Goal: Task Accomplishment & Management: Complete application form

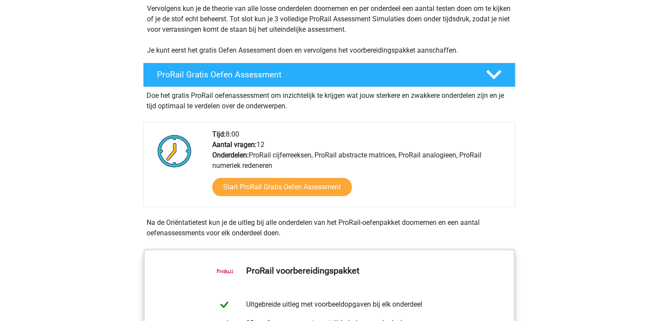
scroll to position [176, 0]
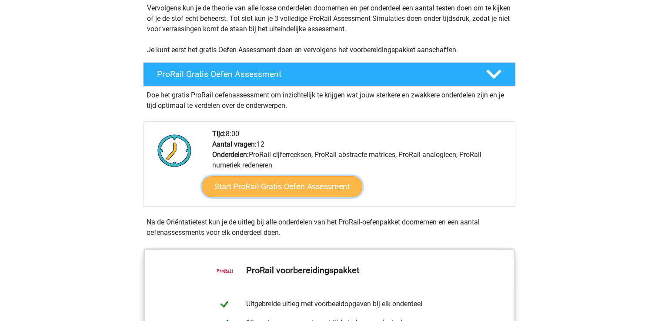
click at [306, 185] on link "Start ProRail Gratis Oefen Assessment" at bounding box center [281, 186] width 160 height 21
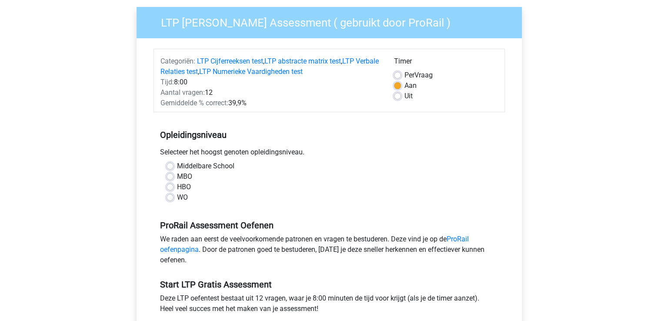
scroll to position [71, 0]
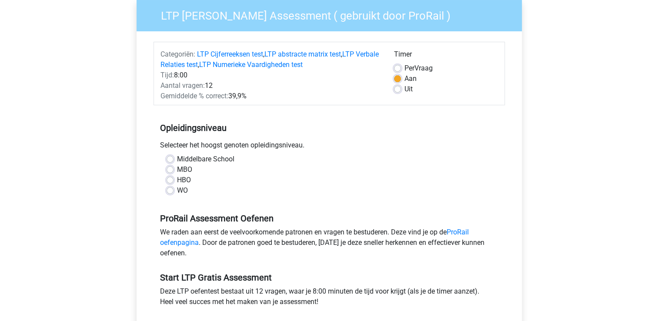
click at [177, 169] on label "MBO" at bounding box center [184, 169] width 15 height 10
click at [172, 169] on input "MBO" at bounding box center [170, 168] width 7 height 9
radio input "true"
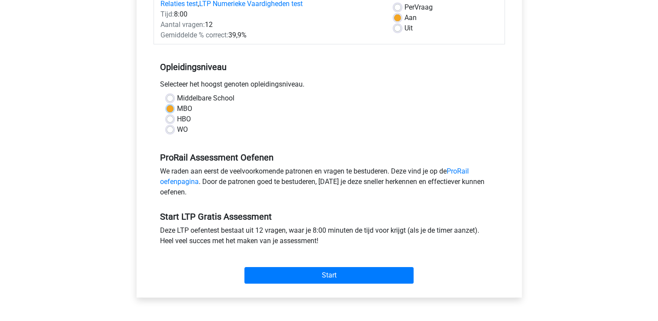
scroll to position [135, 0]
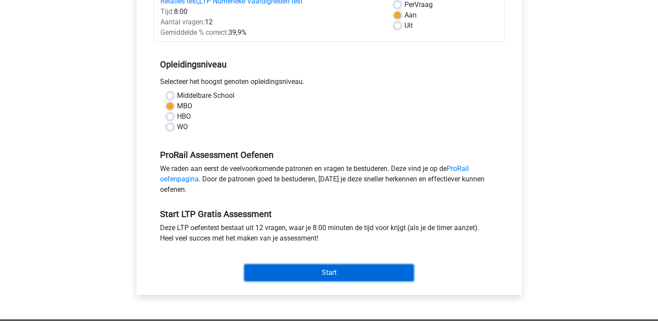
click at [325, 274] on input "Start" at bounding box center [328, 272] width 169 height 17
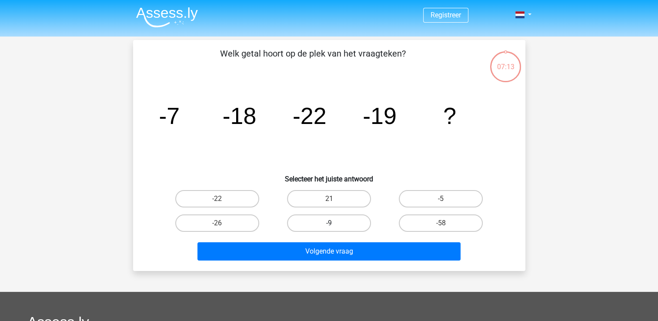
click at [332, 220] on label "-9" at bounding box center [329, 222] width 84 height 17
click at [332, 223] on input "-9" at bounding box center [332, 226] width 6 height 6
radio input "true"
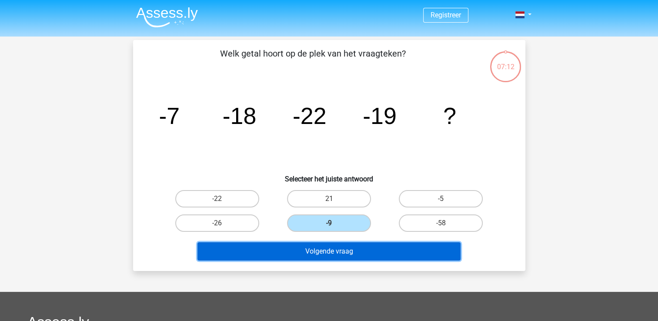
click at [331, 252] on button "Volgende vraag" at bounding box center [328, 251] width 263 height 18
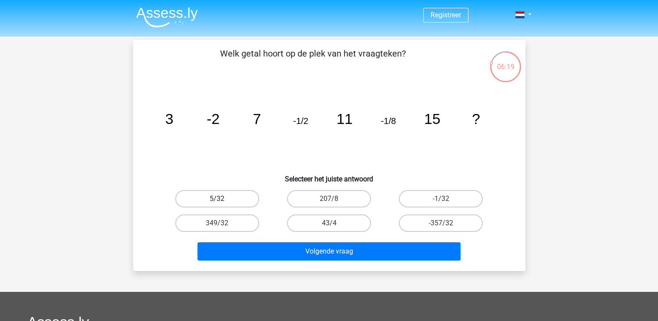
click at [237, 194] on label "5/32" at bounding box center [217, 198] width 84 height 17
click at [223, 199] on input "5/32" at bounding box center [220, 202] width 6 height 6
radio input "true"
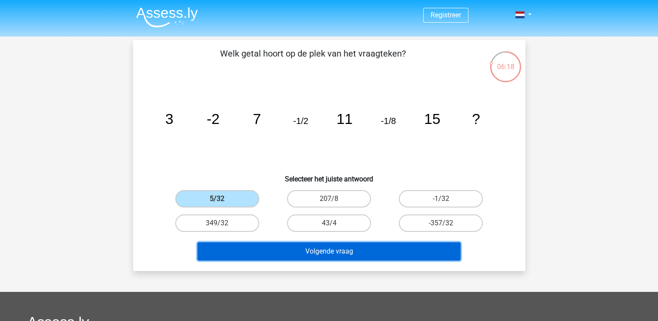
click at [308, 251] on button "Volgende vraag" at bounding box center [328, 251] width 263 height 18
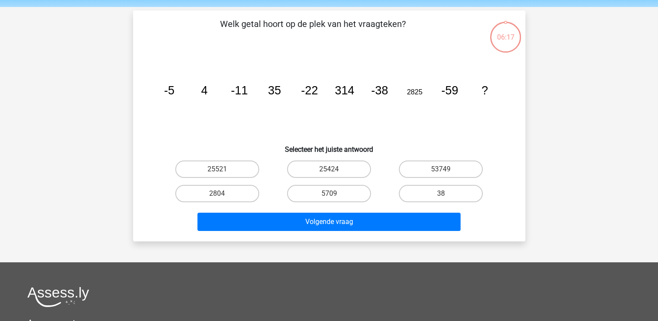
scroll to position [40, 0]
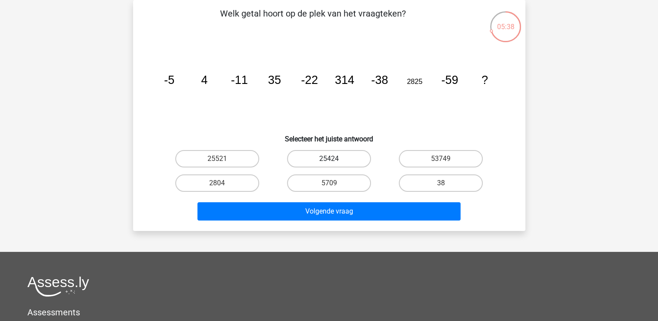
click at [356, 160] on label "25424" at bounding box center [329, 158] width 84 height 17
click at [334, 160] on input "25424" at bounding box center [332, 162] width 6 height 6
radio input "true"
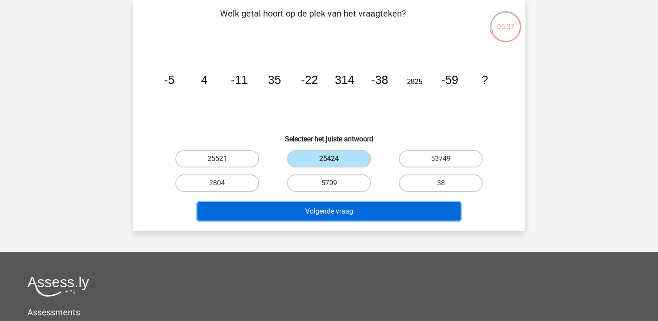
click at [370, 204] on button "Volgende vraag" at bounding box center [328, 211] width 263 height 18
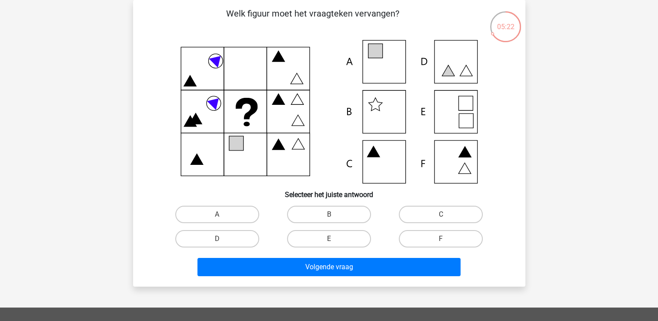
click at [220, 216] on input "A" at bounding box center [220, 217] width 6 height 6
radio input "true"
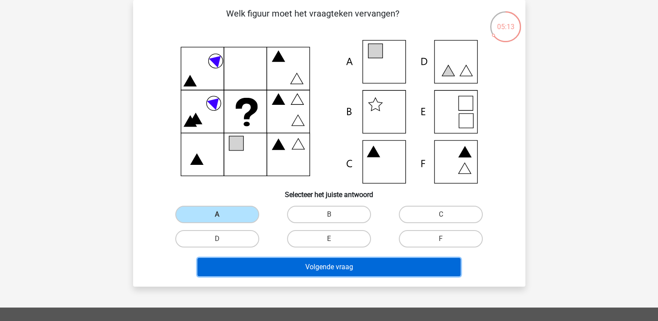
click at [310, 266] on button "Volgende vraag" at bounding box center [328, 267] width 263 height 18
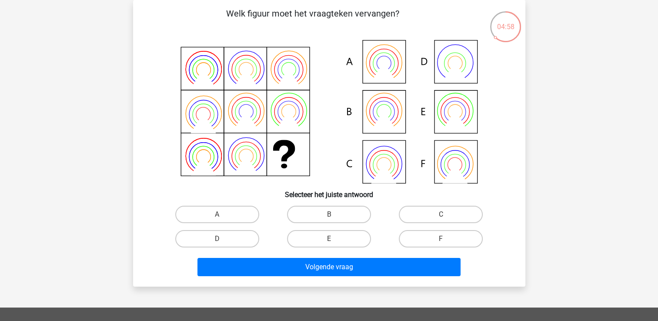
drag, startPoint x: 284, startPoint y: 112, endPoint x: 253, endPoint y: 144, distance: 44.9
click at [253, 144] on icon at bounding box center [329, 112] width 350 height 144
click at [239, 239] on label "D" at bounding box center [217, 238] width 84 height 17
click at [223, 239] on input "D" at bounding box center [220, 242] width 6 height 6
radio input "true"
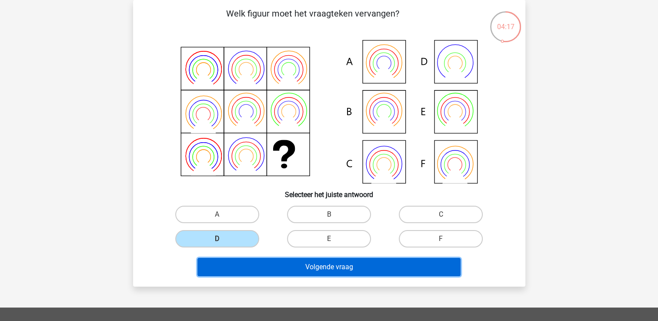
click at [277, 264] on button "Volgende vraag" at bounding box center [328, 267] width 263 height 18
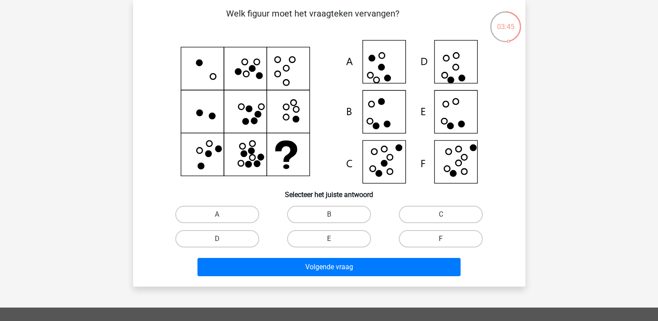
click at [421, 235] on label "F" at bounding box center [441, 238] width 84 height 17
click at [441, 239] on input "F" at bounding box center [444, 242] width 6 height 6
radio input "true"
click at [414, 215] on label "C" at bounding box center [441, 214] width 84 height 17
click at [441, 215] on input "C" at bounding box center [444, 217] width 6 height 6
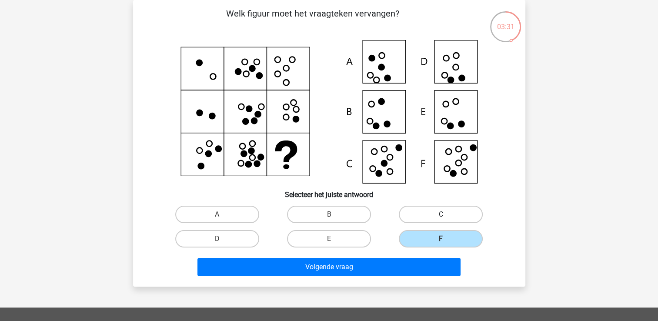
radio input "true"
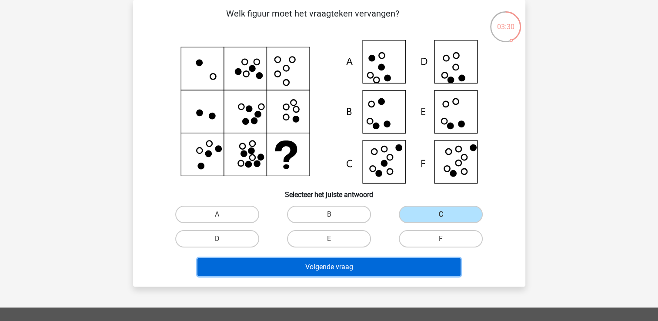
click at [402, 266] on button "Volgende vraag" at bounding box center [328, 267] width 263 height 18
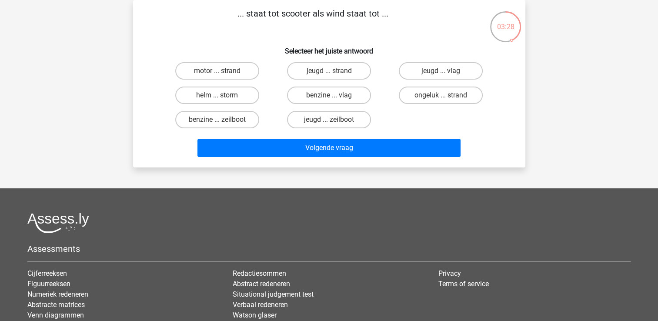
scroll to position [0, 0]
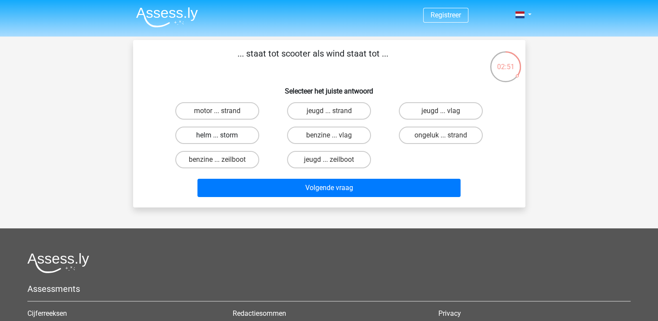
click at [244, 136] on label "helm ... storm" at bounding box center [217, 135] width 84 height 17
click at [223, 136] on input "helm ... storm" at bounding box center [220, 138] width 6 height 6
radio input "true"
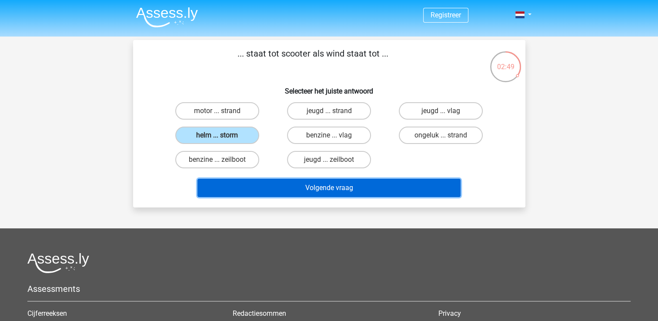
click at [301, 184] on button "Volgende vraag" at bounding box center [328, 188] width 263 height 18
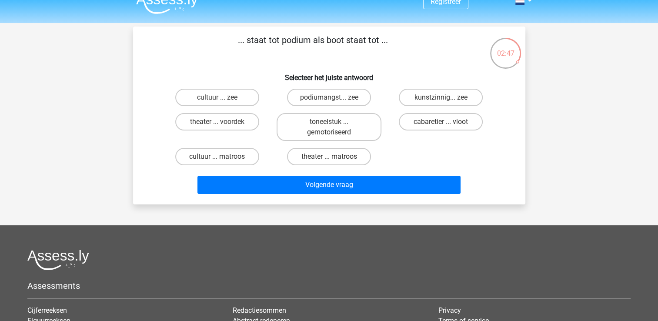
scroll to position [10, 0]
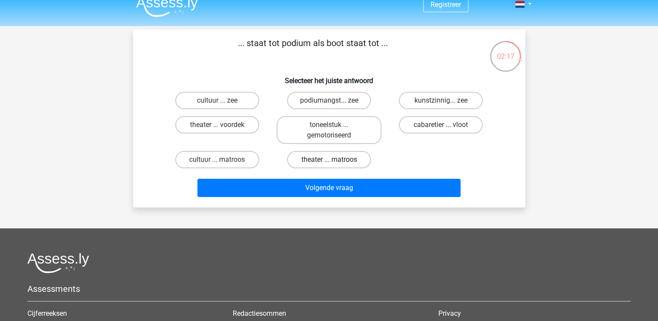
click at [319, 160] on label "theater ... matroos" at bounding box center [329, 159] width 84 height 17
click at [329, 160] on input "theater ... matroos" at bounding box center [332, 163] width 6 height 6
radio input "true"
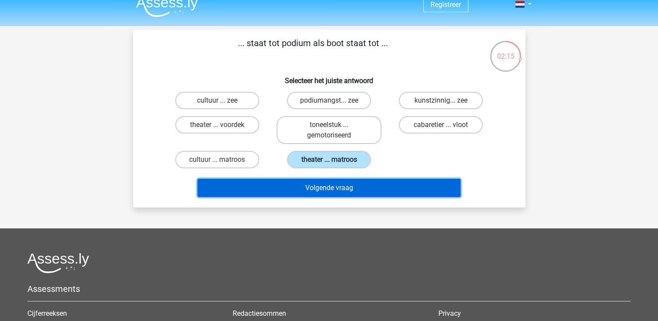
click at [319, 186] on button "Volgende vraag" at bounding box center [328, 188] width 263 height 18
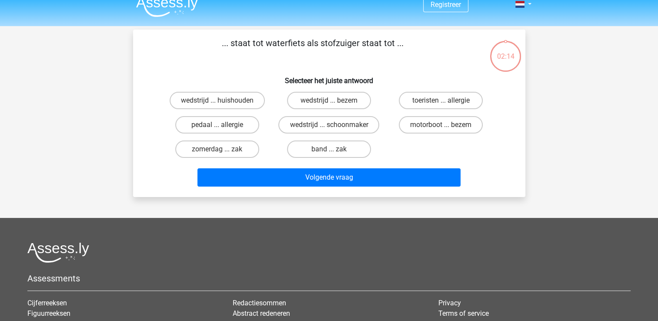
scroll to position [40, 0]
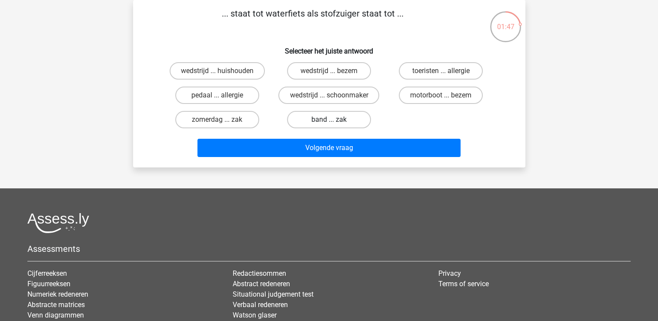
click at [367, 122] on label "band ... zak" at bounding box center [329, 119] width 84 height 17
click at [334, 122] on input "band ... zak" at bounding box center [332, 123] width 6 height 6
radio input "true"
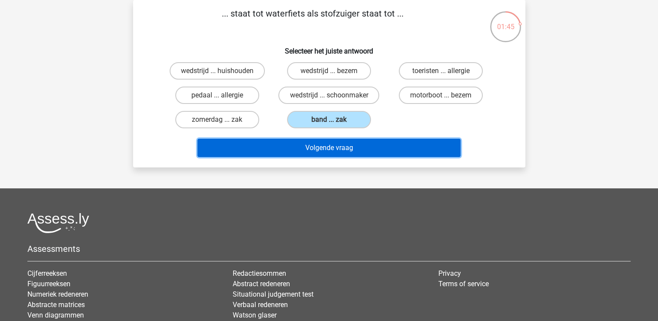
click at [369, 143] on button "Volgende vraag" at bounding box center [328, 148] width 263 height 18
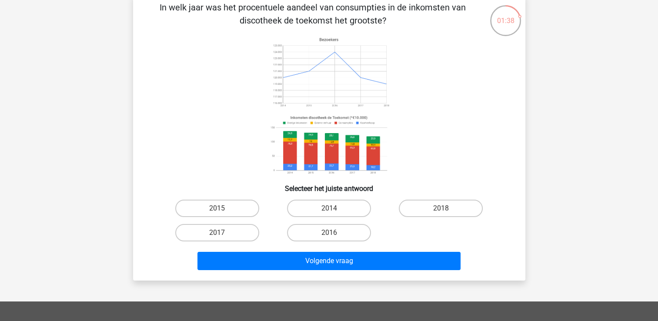
scroll to position [47, 0]
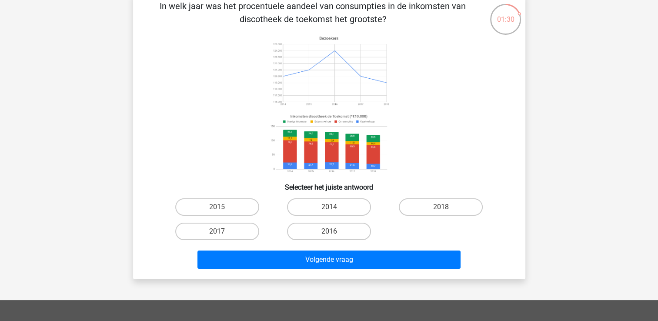
click at [334, 212] on input "2014" at bounding box center [332, 210] width 6 height 6
radio input "true"
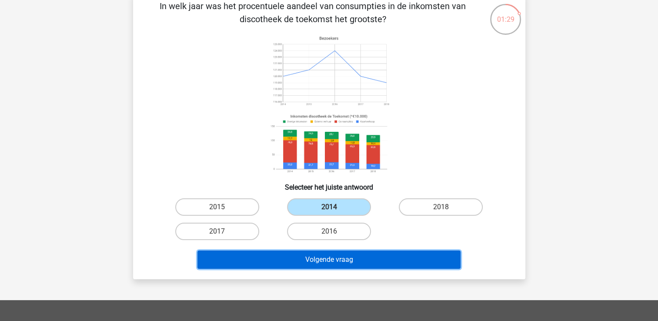
click at [339, 255] on button "Volgende vraag" at bounding box center [328, 259] width 263 height 18
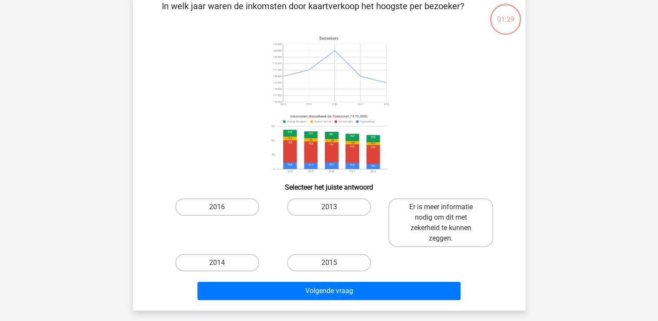
scroll to position [40, 0]
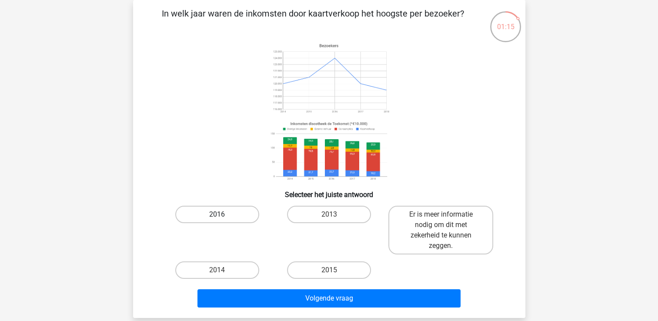
click at [233, 216] on label "2016" at bounding box center [217, 214] width 84 height 17
click at [223, 216] on input "2016" at bounding box center [220, 217] width 6 height 6
radio input "true"
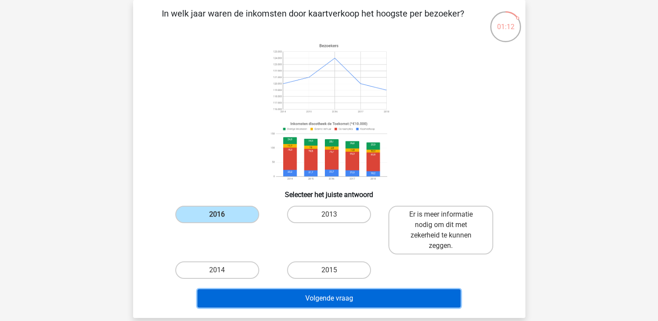
click at [319, 300] on button "Volgende vraag" at bounding box center [328, 298] width 263 height 18
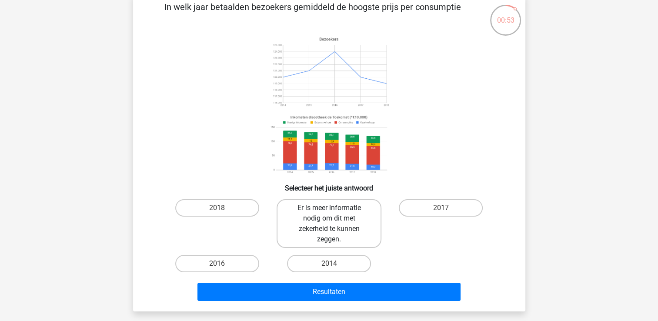
scroll to position [46, 0]
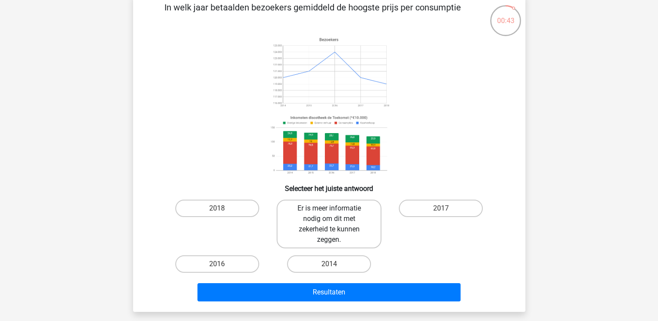
click at [337, 224] on label "Er is meer informatie nodig om dit met zekerheid te kunnen zeggen." at bounding box center [329, 224] width 105 height 49
click at [334, 214] on input "Er is meer informatie nodig om dit met zekerheid te kunnen zeggen." at bounding box center [332, 211] width 6 height 6
radio input "true"
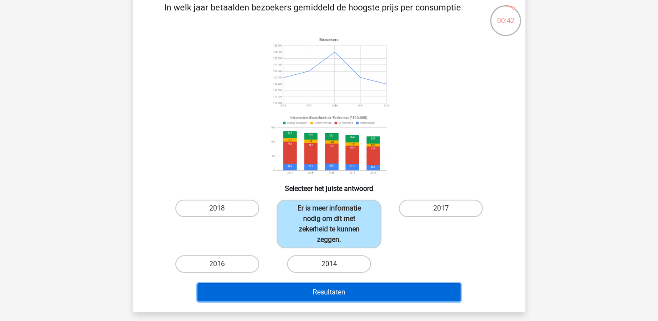
click at [350, 286] on button "Resultaten" at bounding box center [328, 292] width 263 height 18
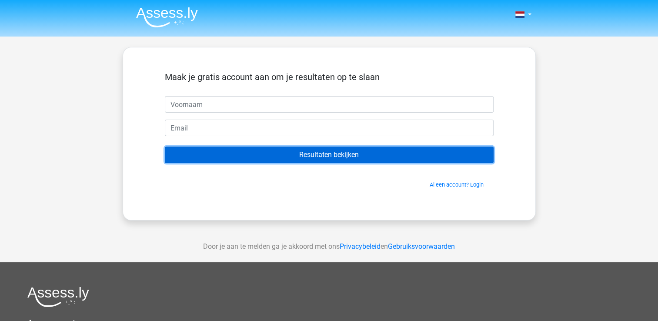
click at [340, 159] on input "Resultaten bekijken" at bounding box center [329, 155] width 329 height 17
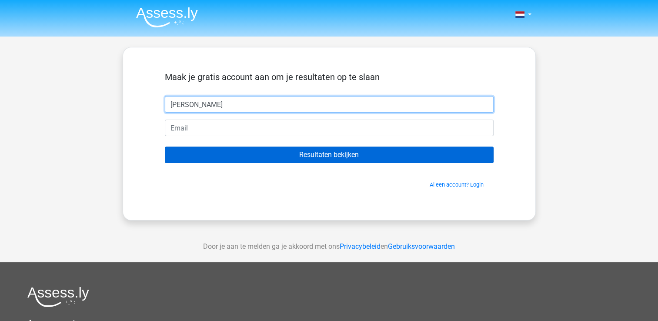
type input "karel"
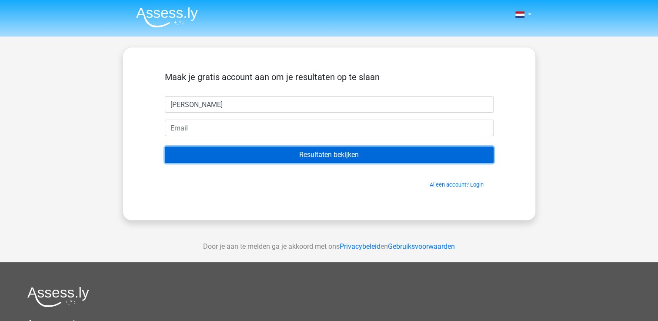
click at [304, 156] on input "Resultaten bekijken" at bounding box center [329, 155] width 329 height 17
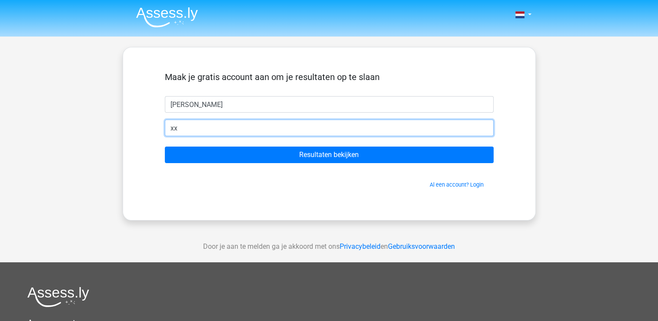
type input "x"
